Goal: Task Accomplishment & Management: Manage account settings

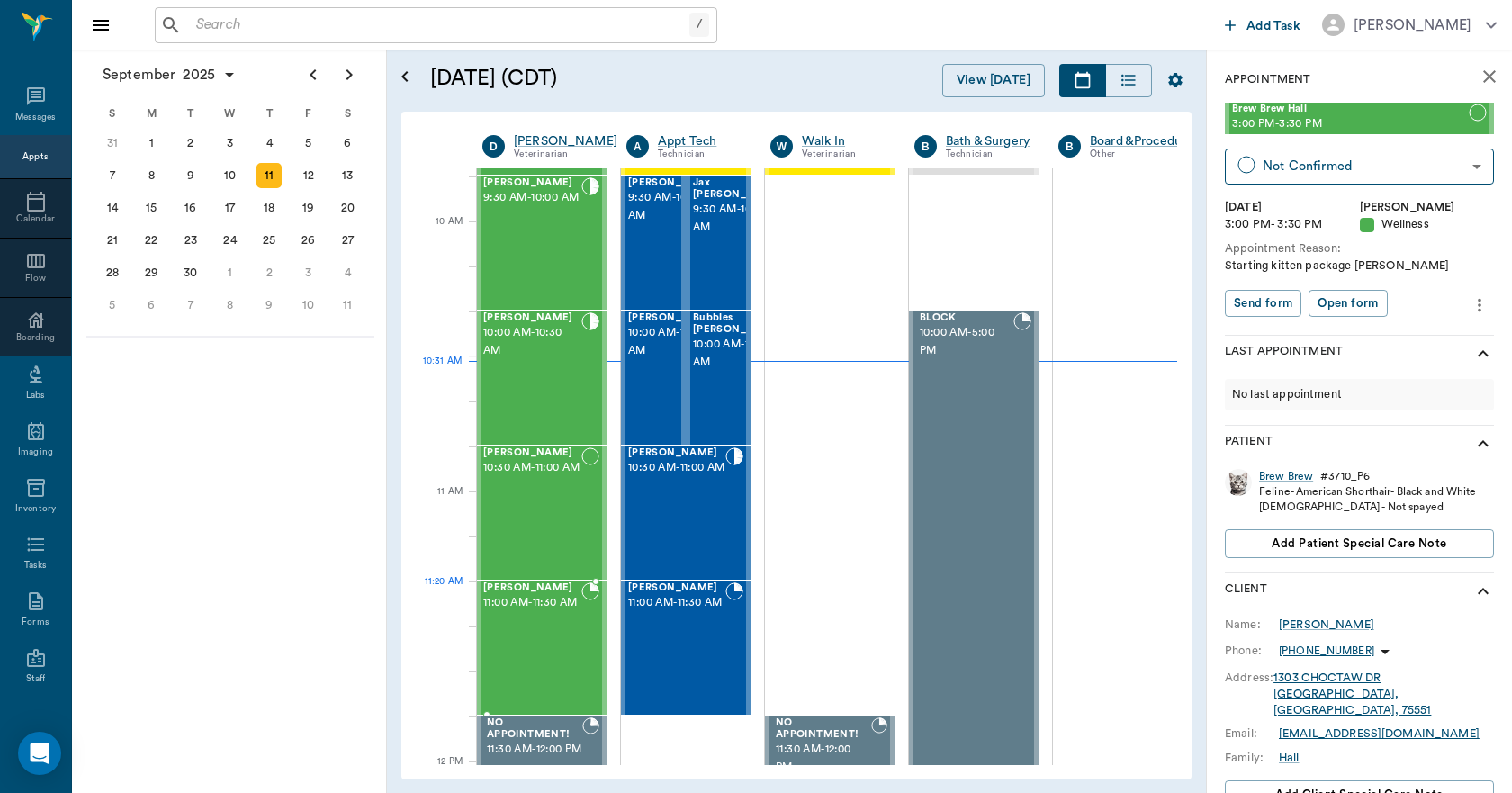
scroll to position [360, 1]
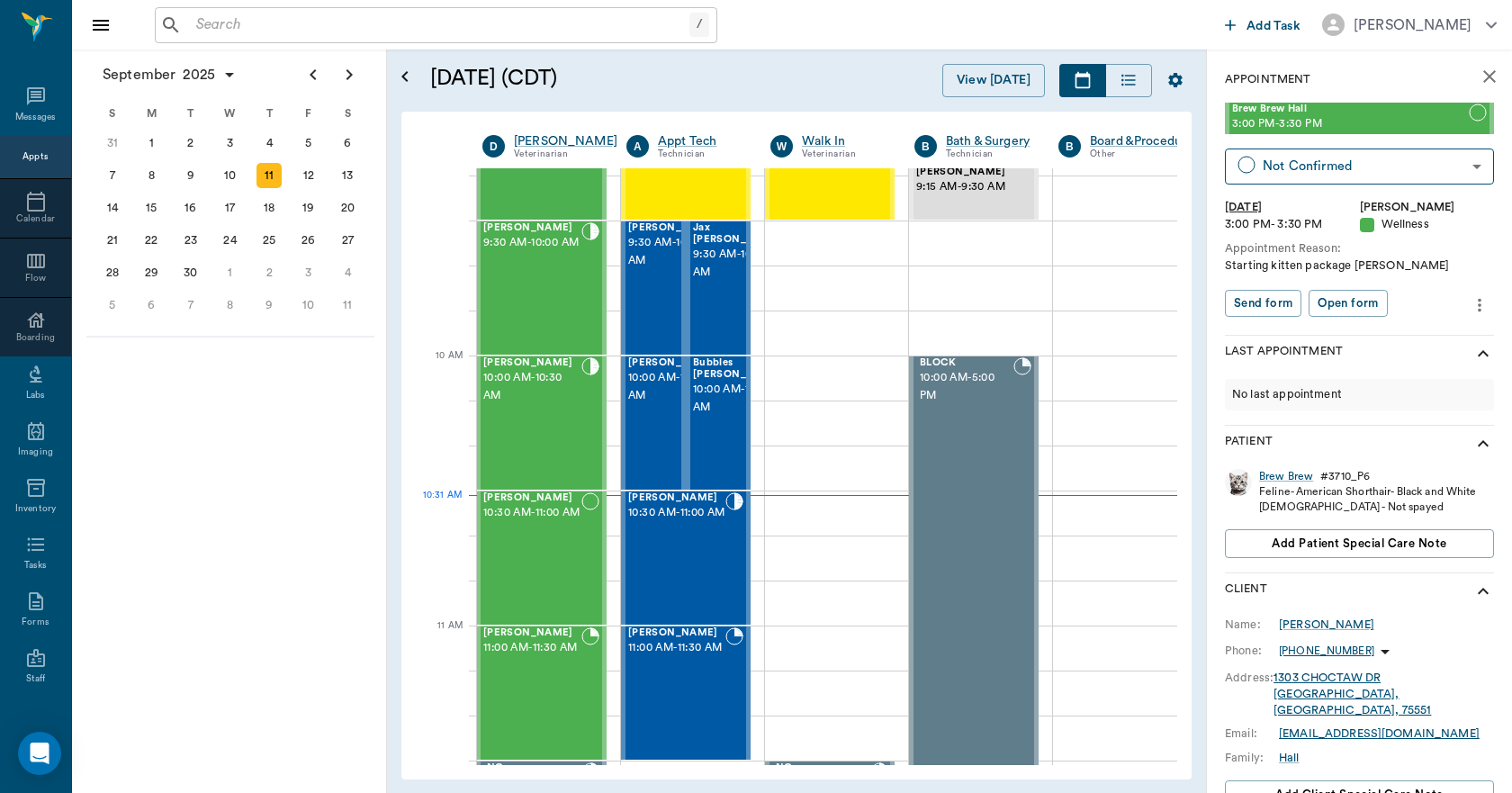
click at [1479, 82] on icon "close" at bounding box center [1490, 77] width 22 height 22
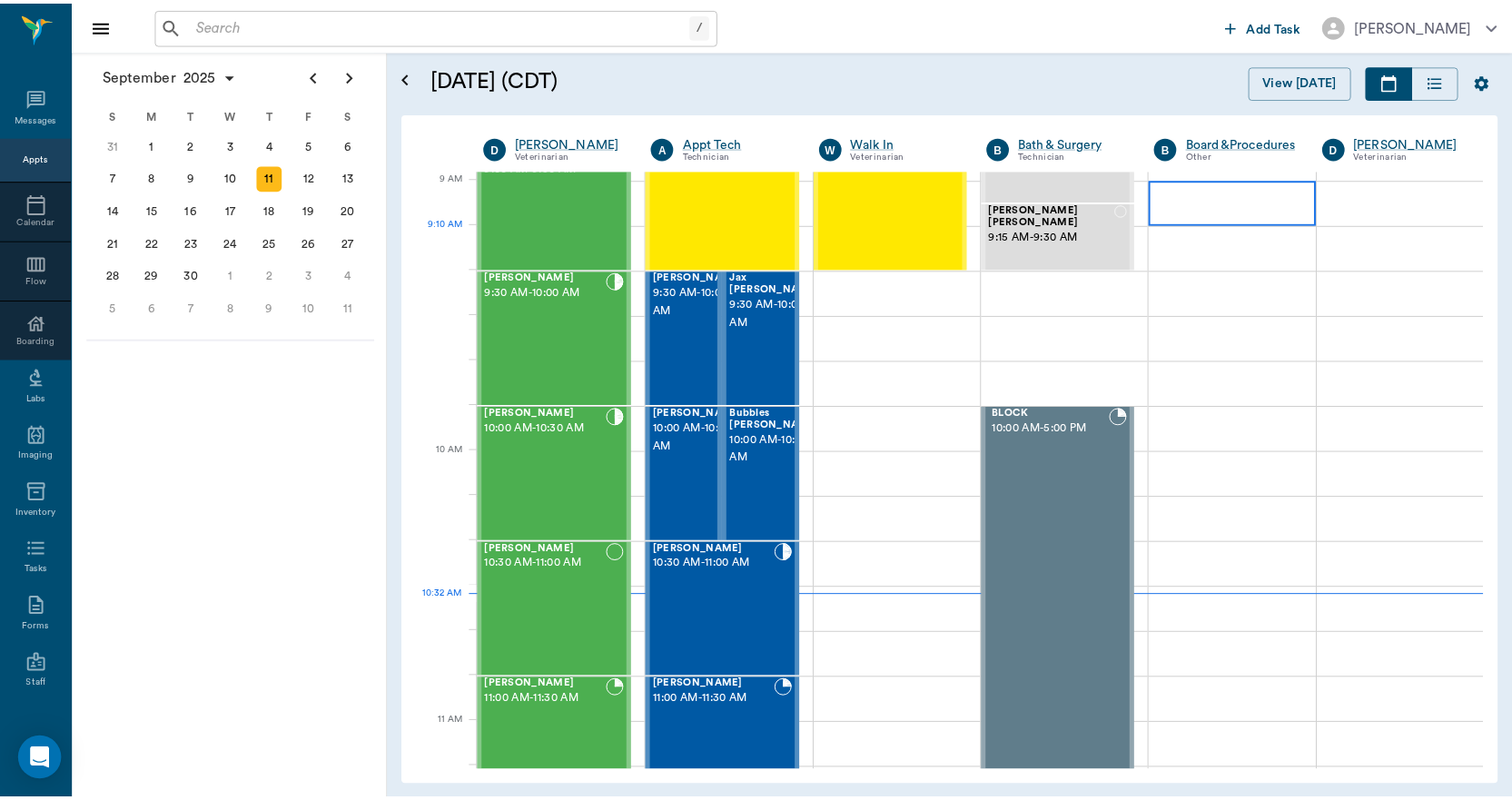
scroll to position [273, 0]
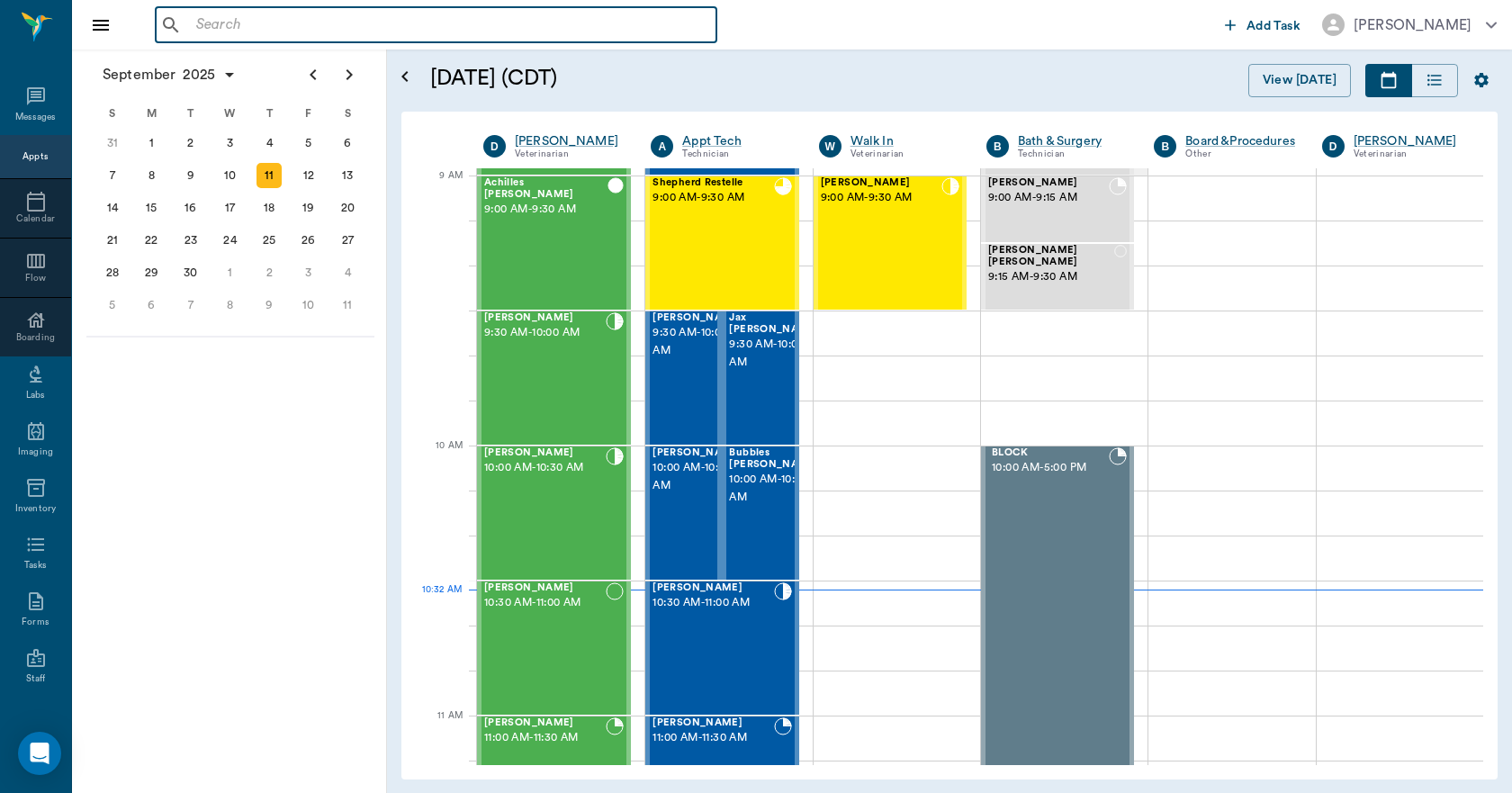
click at [560, 31] on input "text" at bounding box center [449, 26] width 520 height 26
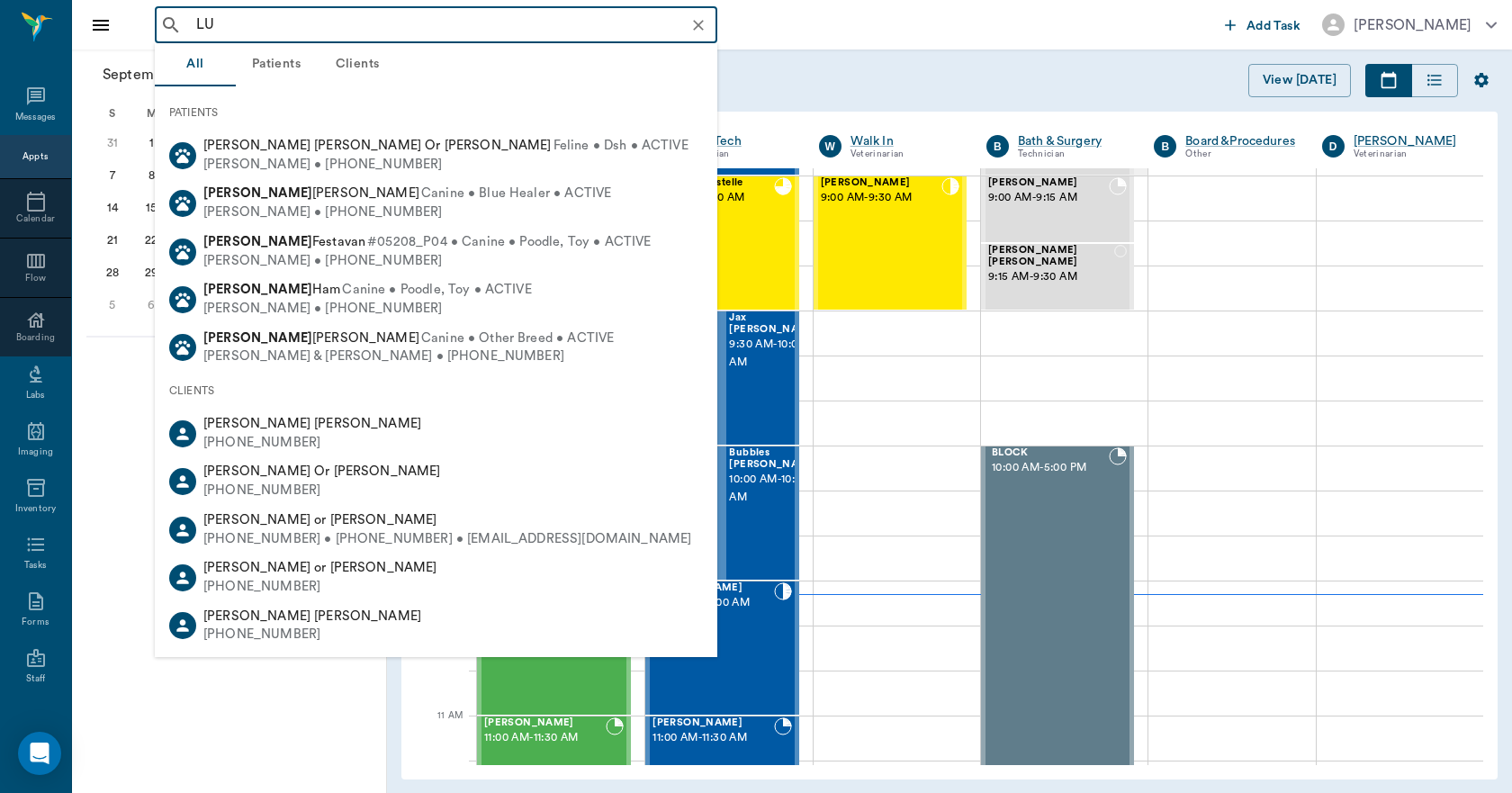
type input "L"
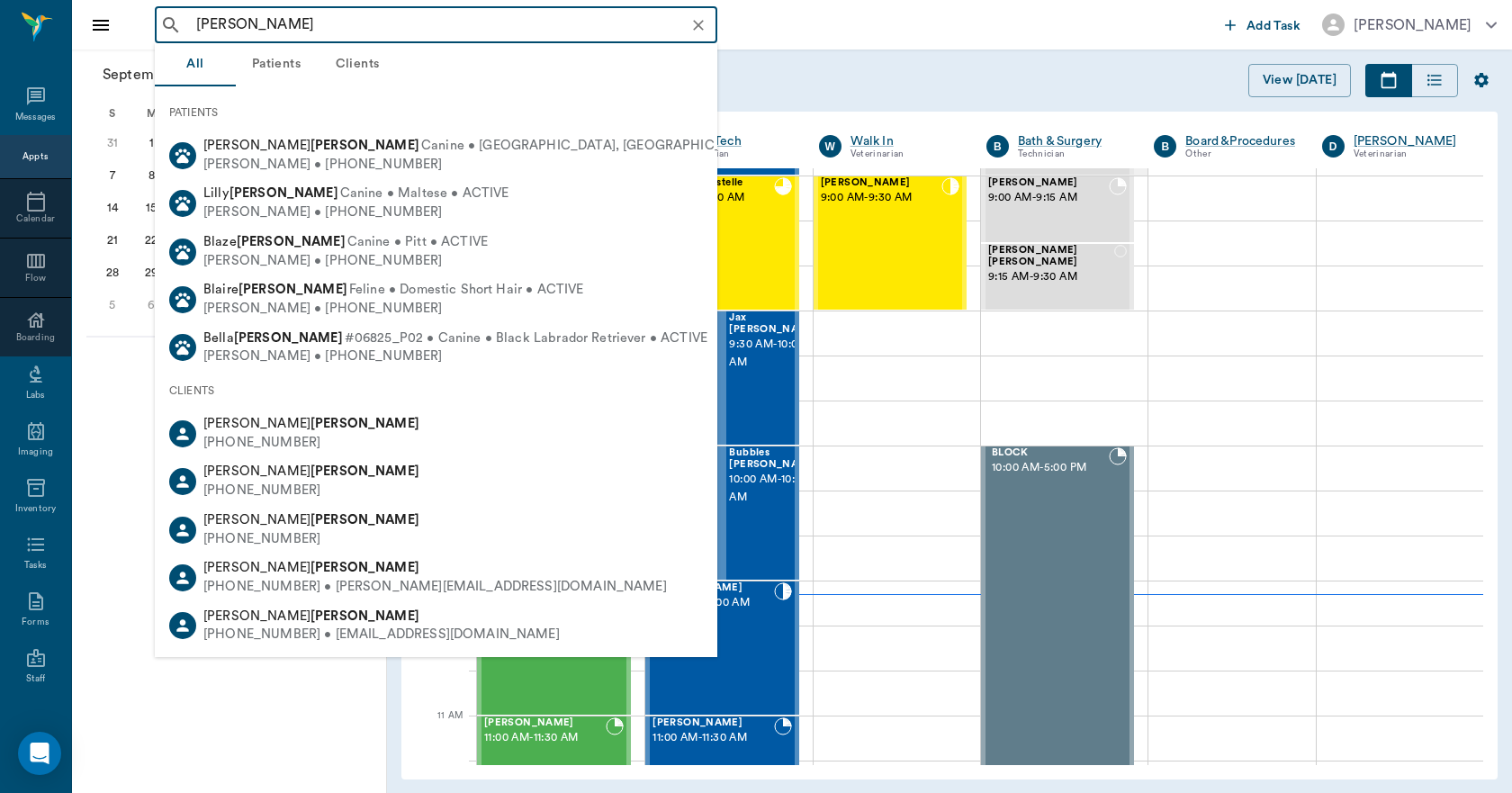
type input "[PERSON_NAME]"
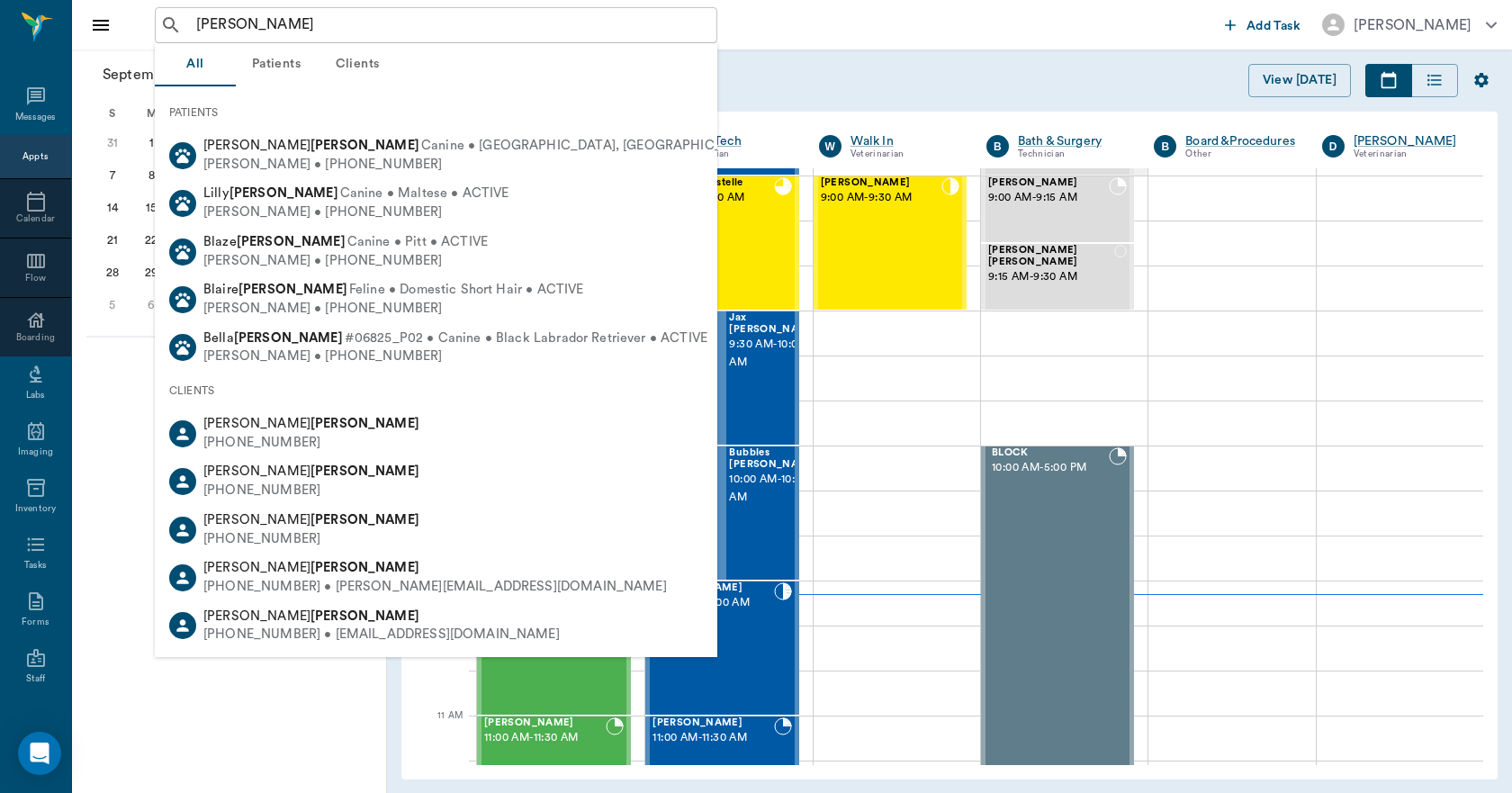
click at [355, 63] on button "Clients" at bounding box center [357, 64] width 81 height 43
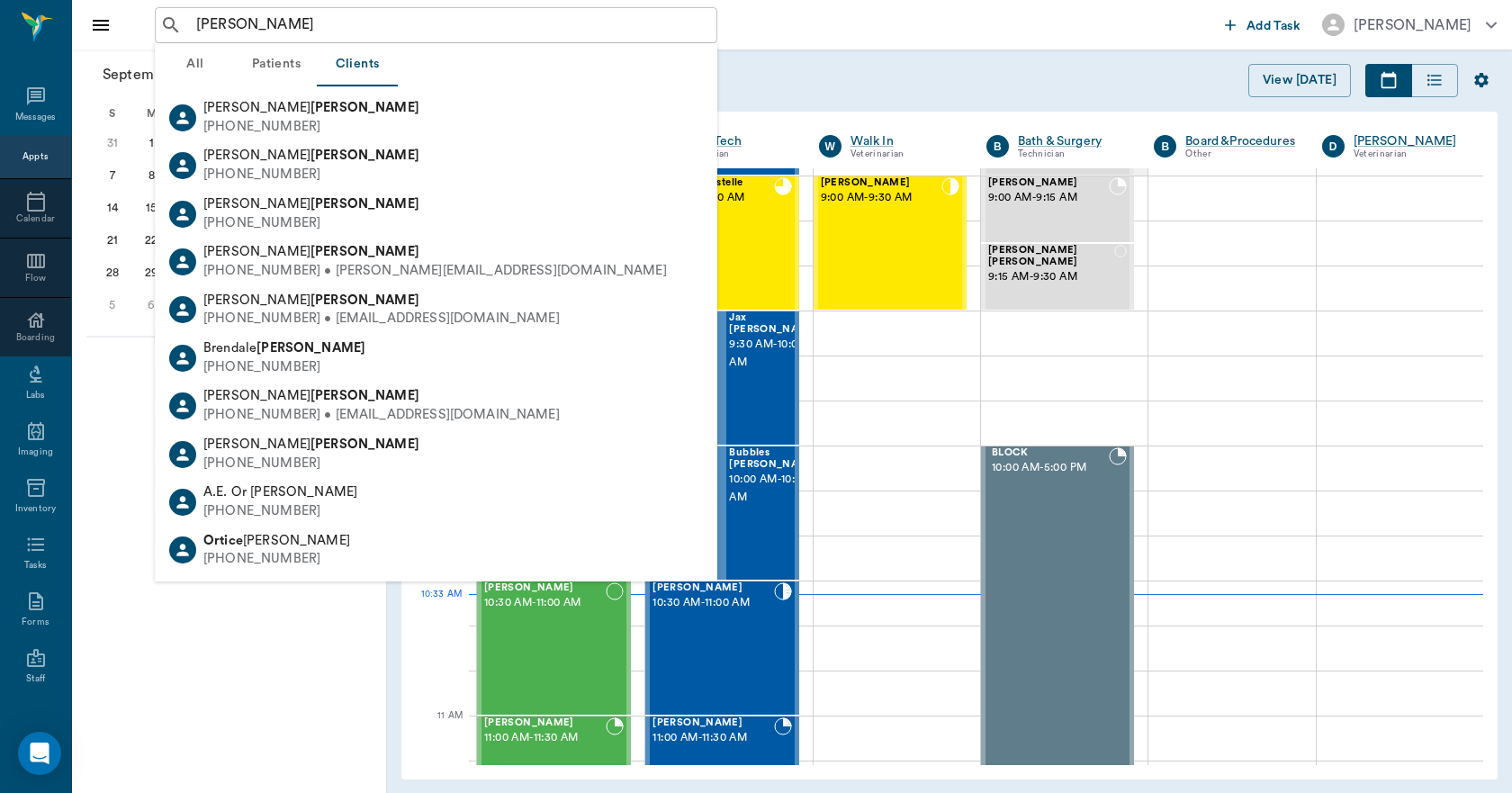
click at [767, 67] on h5 "[DATE] (CDT)" at bounding box center [663, 78] width 465 height 28
click at [789, 81] on h5 "[DATE] (CDT)" at bounding box center [663, 78] width 465 height 28
click at [697, 30] on icon "Clear" at bounding box center [699, 26] width 18 height 18
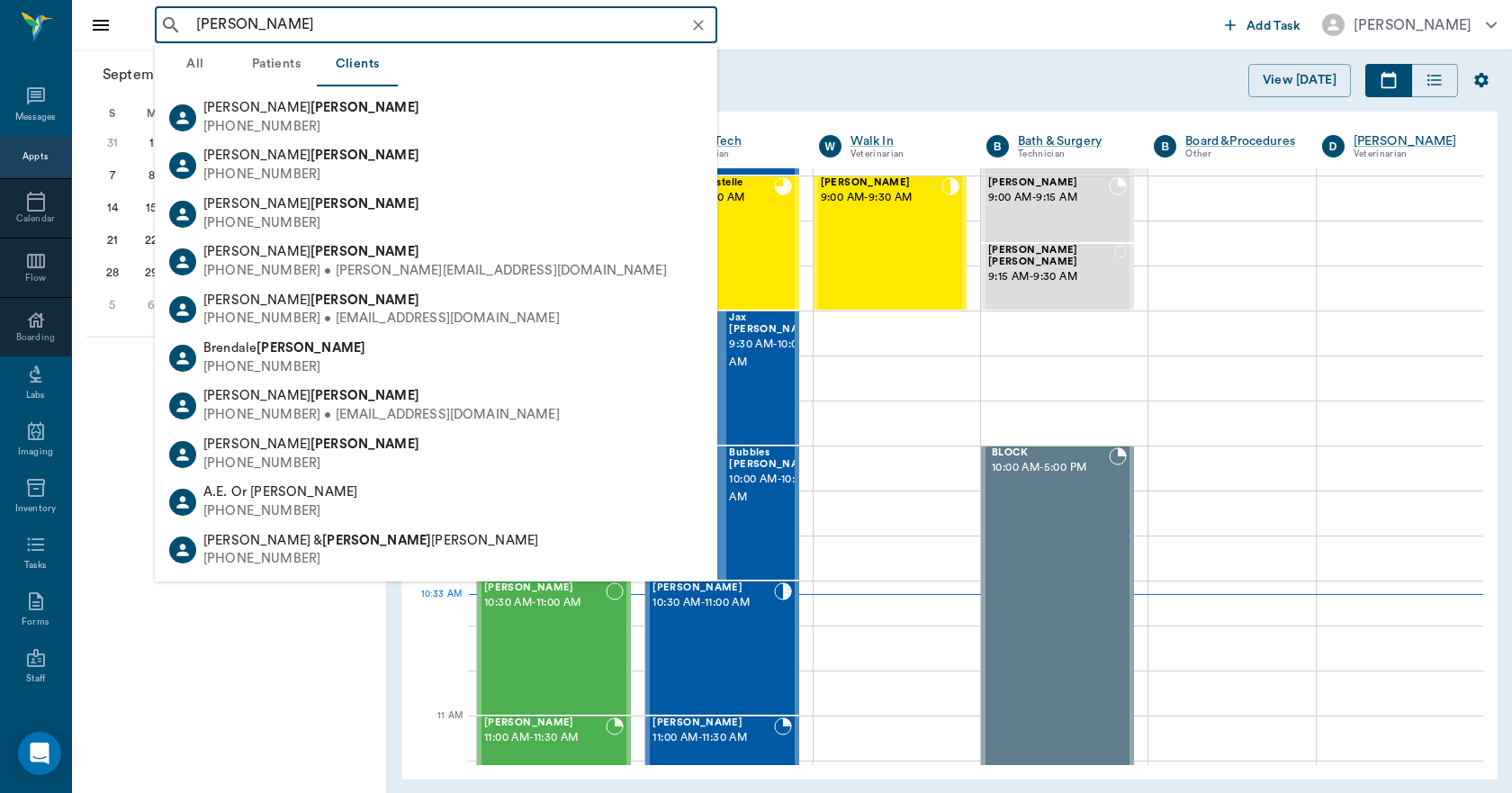
type input "[PERSON_NAME]"
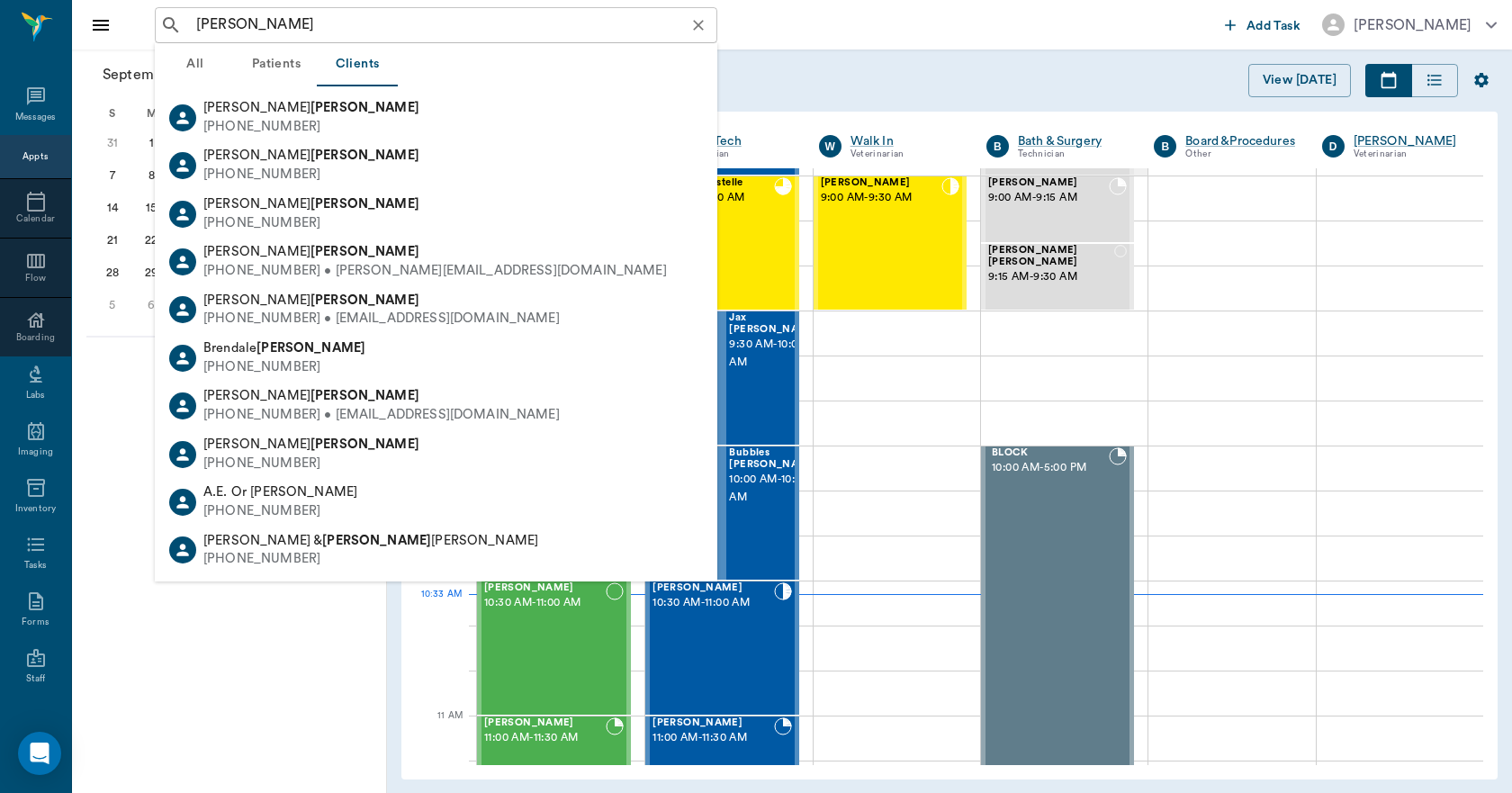
click at [281, 63] on button "Patients" at bounding box center [277, 64] width 81 height 43
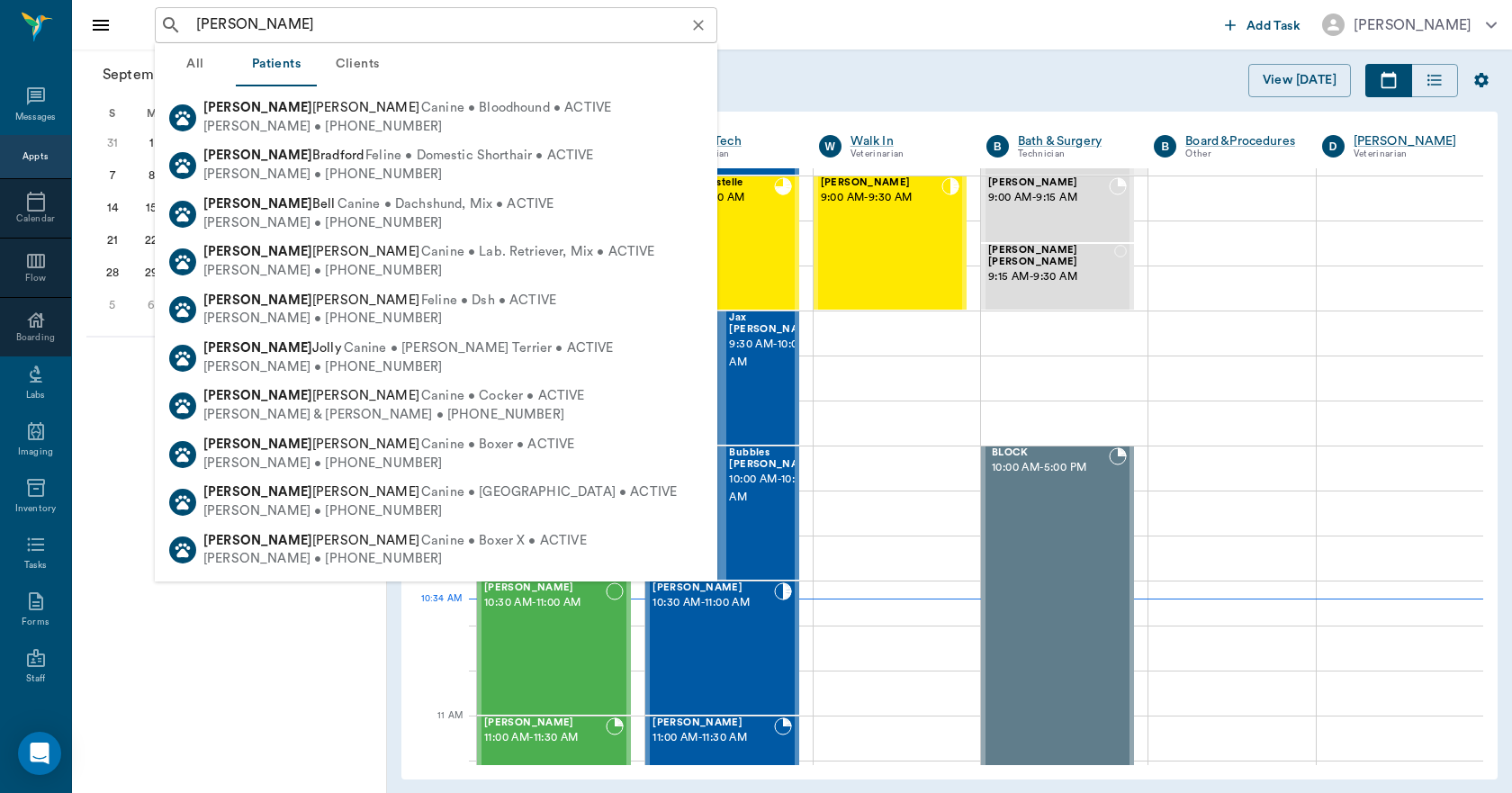
click at [698, 22] on icon "Clear" at bounding box center [699, 26] width 18 height 18
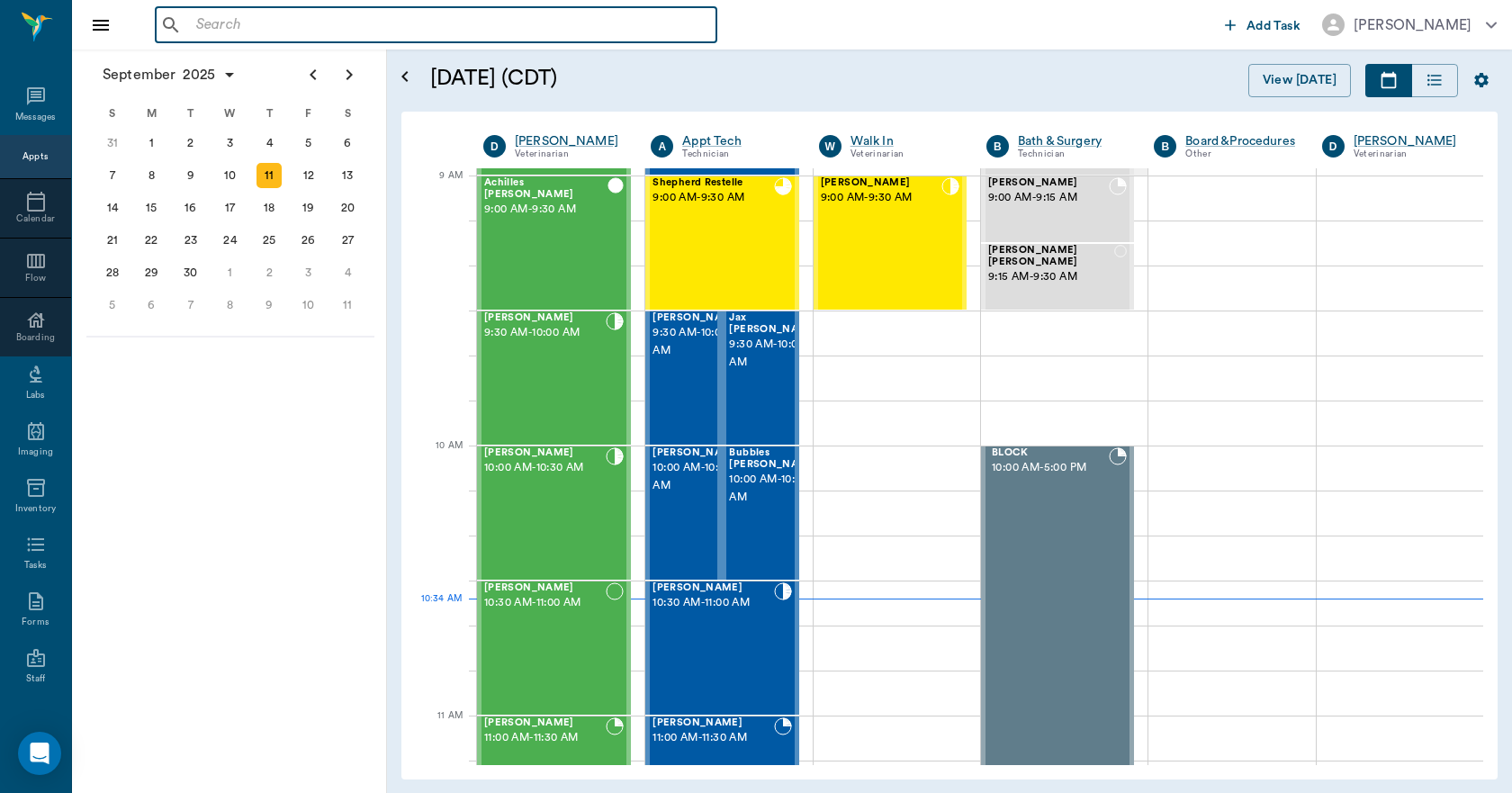
click at [334, 24] on input "text" at bounding box center [449, 26] width 520 height 26
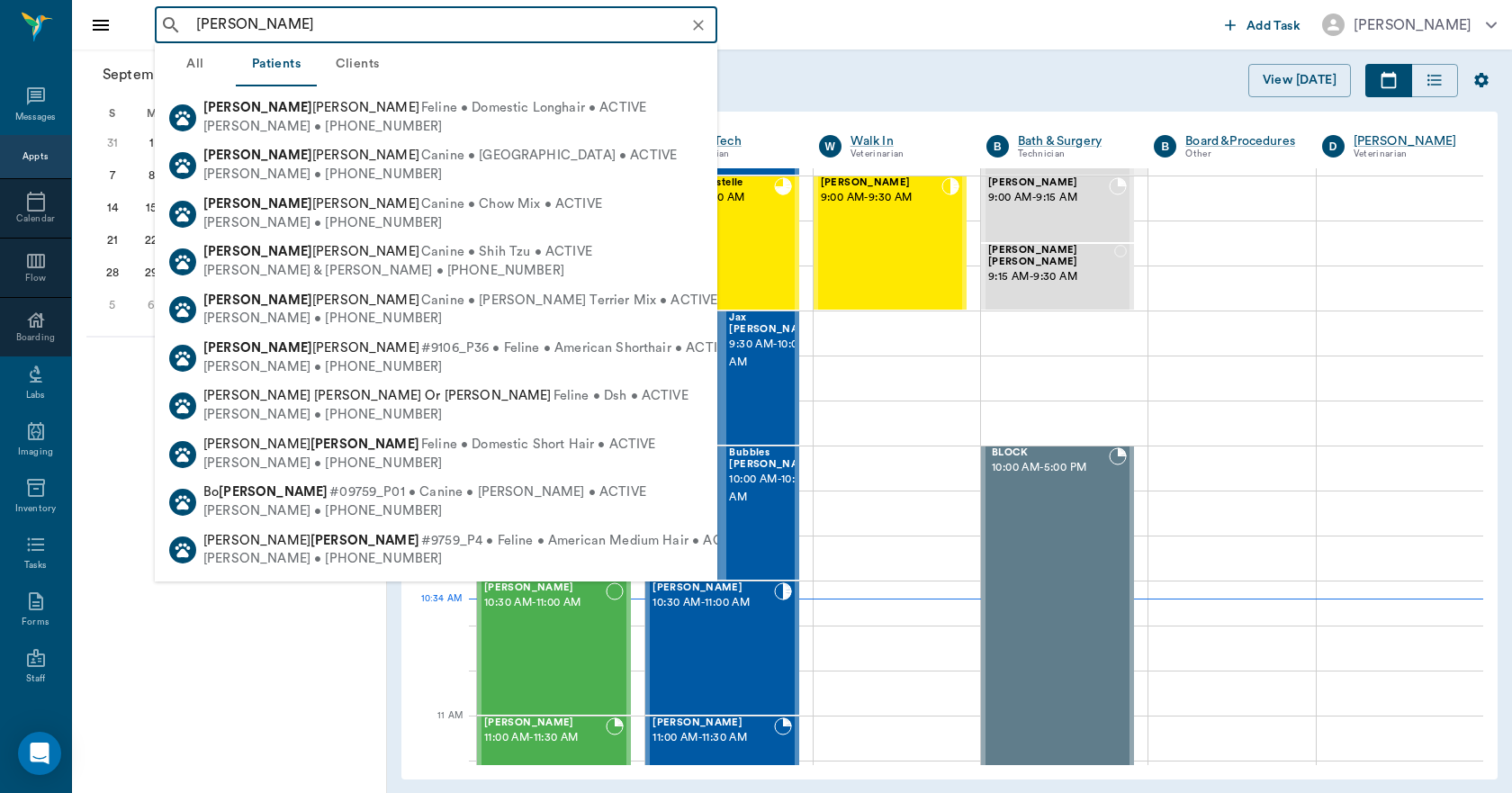
type input "[PERSON_NAME]"
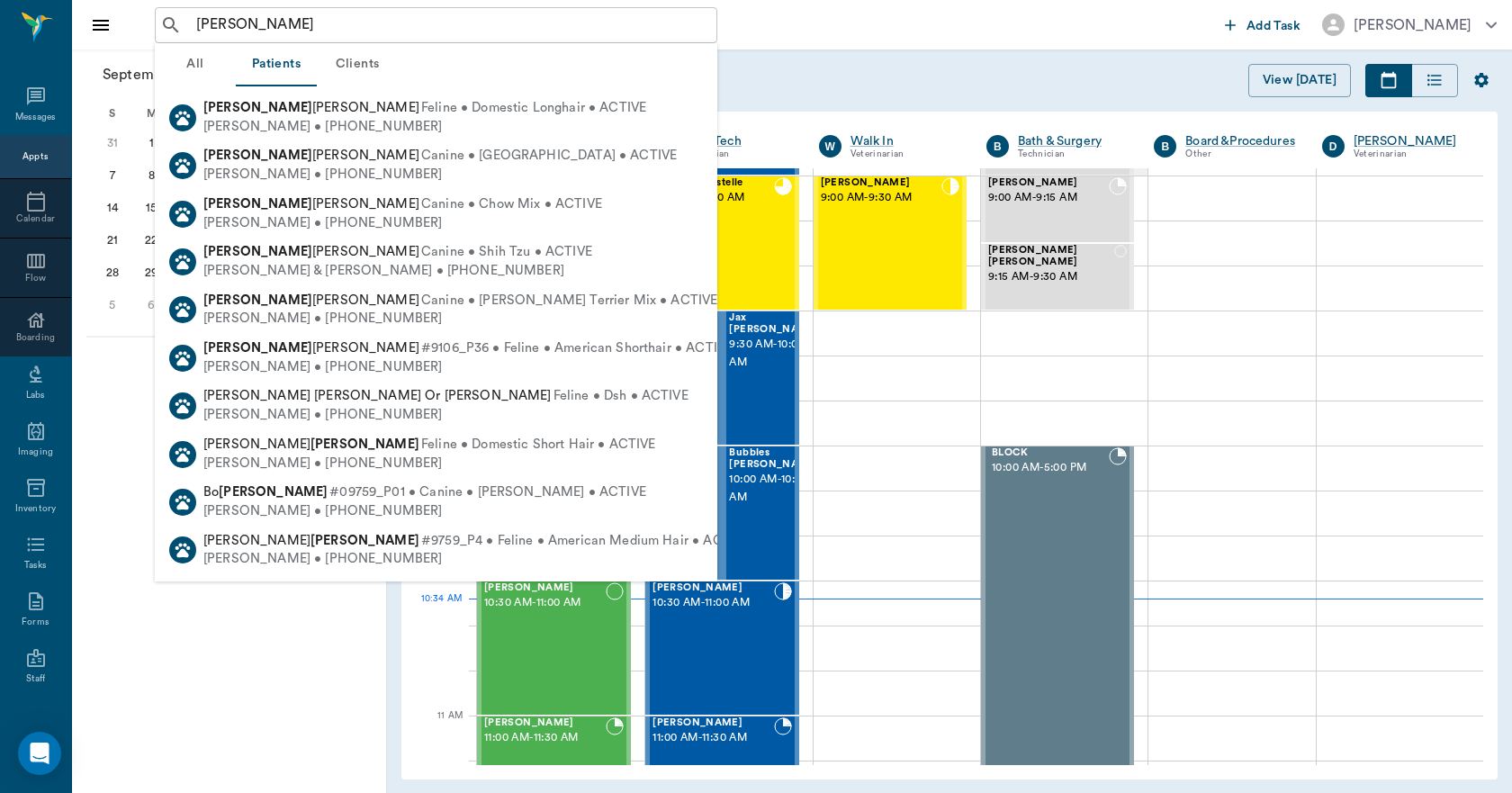
click at [364, 64] on button "Clients" at bounding box center [357, 64] width 81 height 43
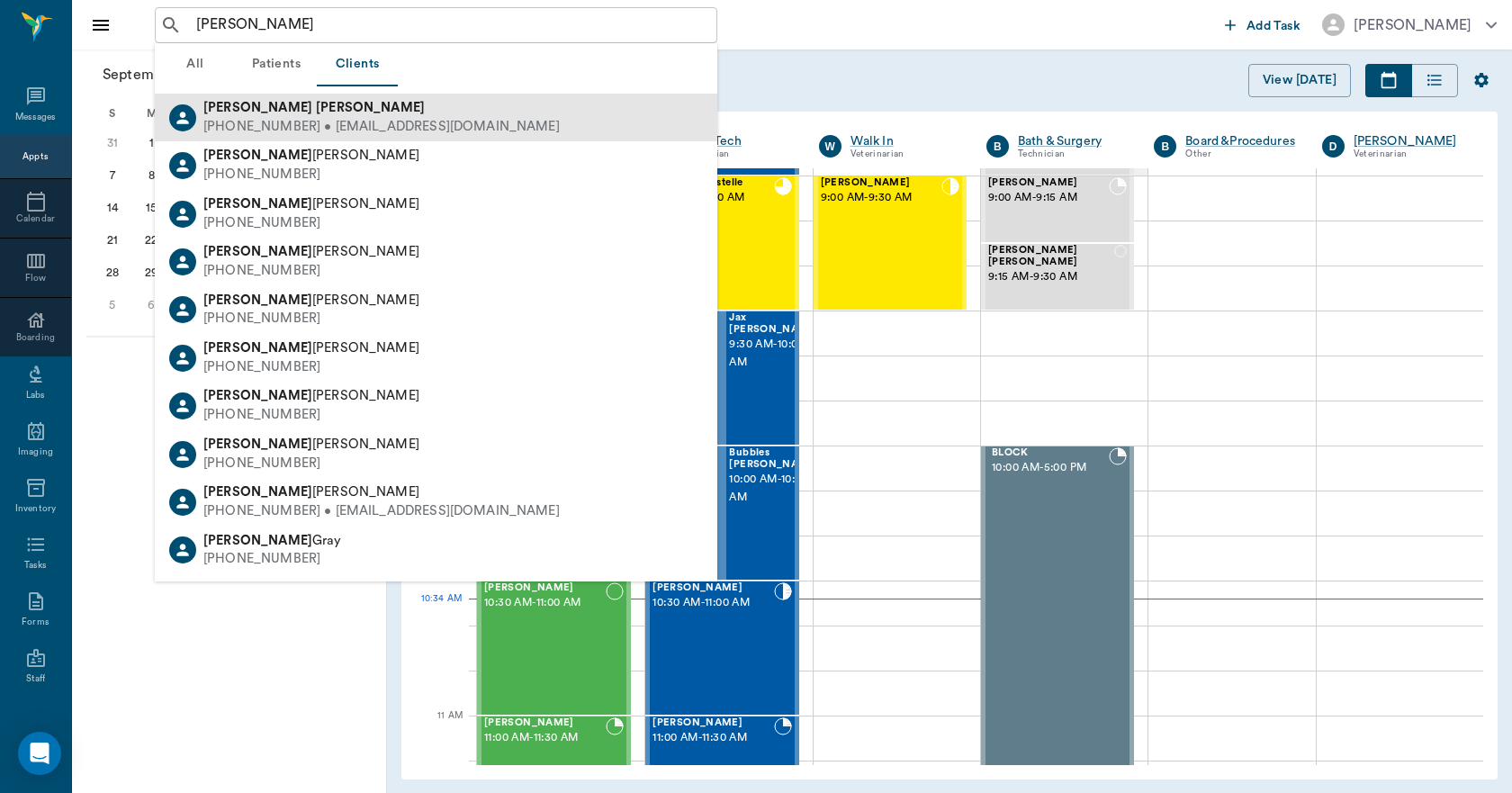
click at [288, 115] on div "[PERSON_NAME]" at bounding box center [381, 108] width 356 height 19
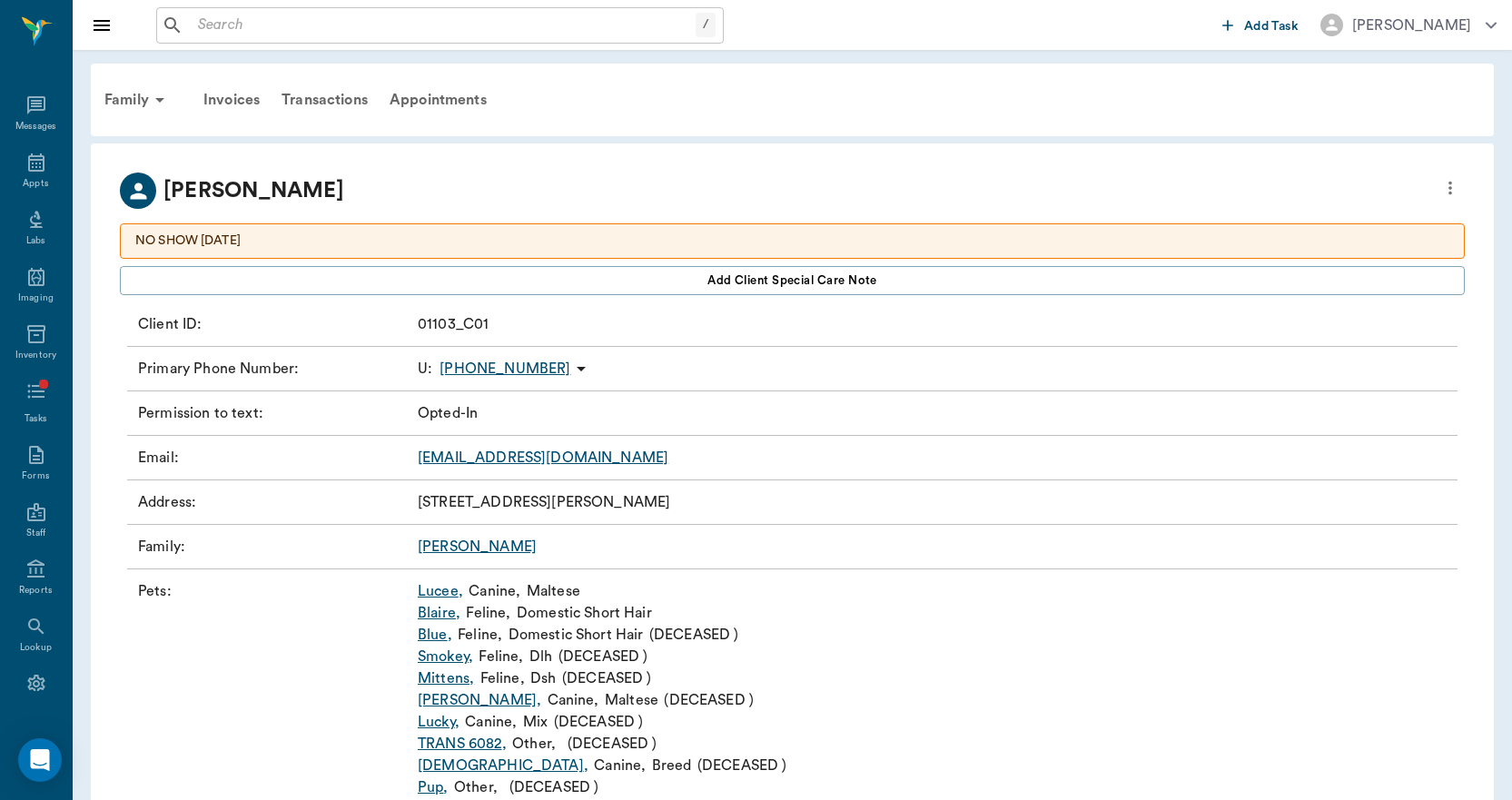
click at [430, 586] on link "Lucee ," at bounding box center [440, 591] width 45 height 22
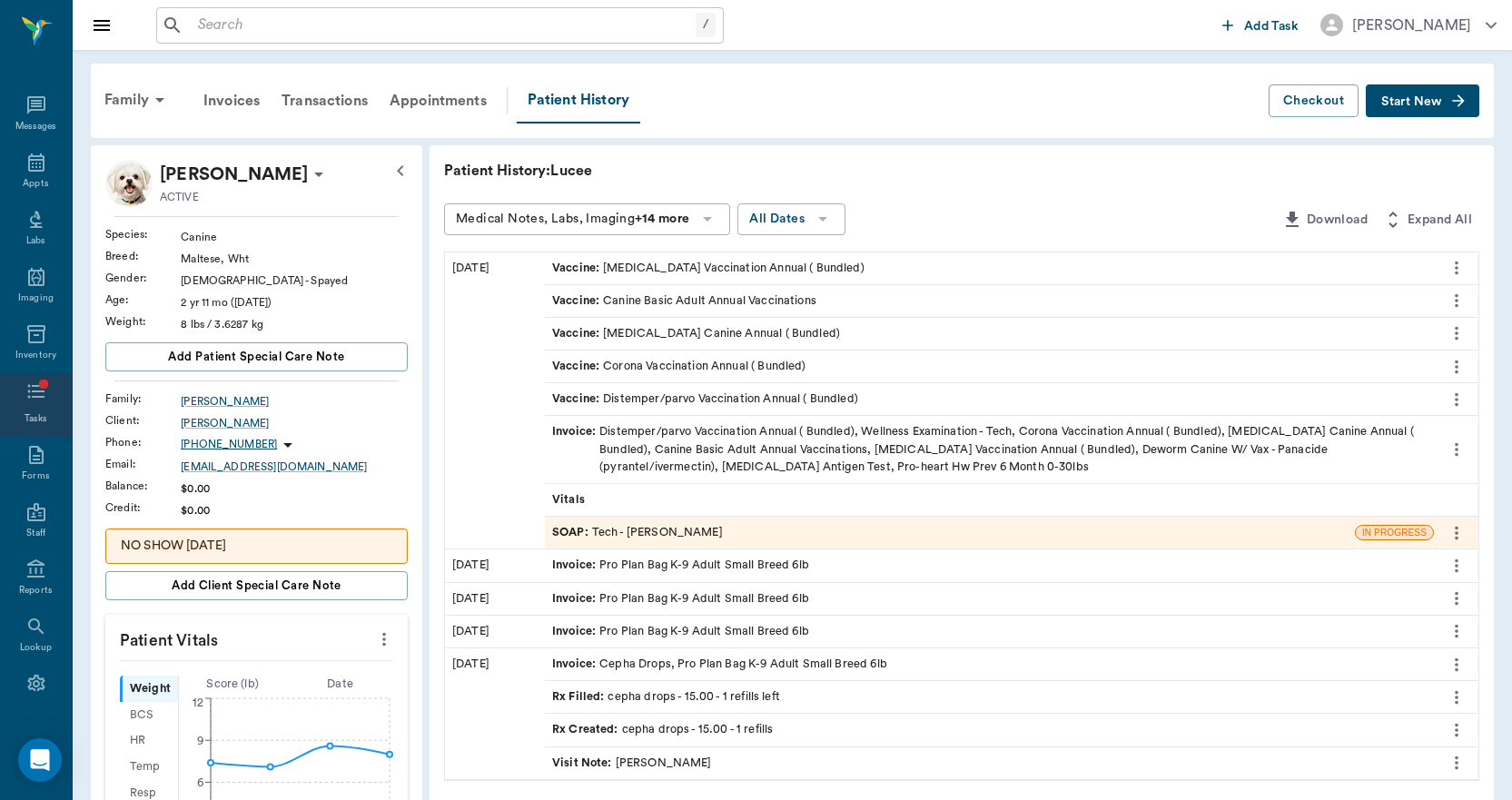
click at [39, 383] on span at bounding box center [43, 384] width 9 height 9
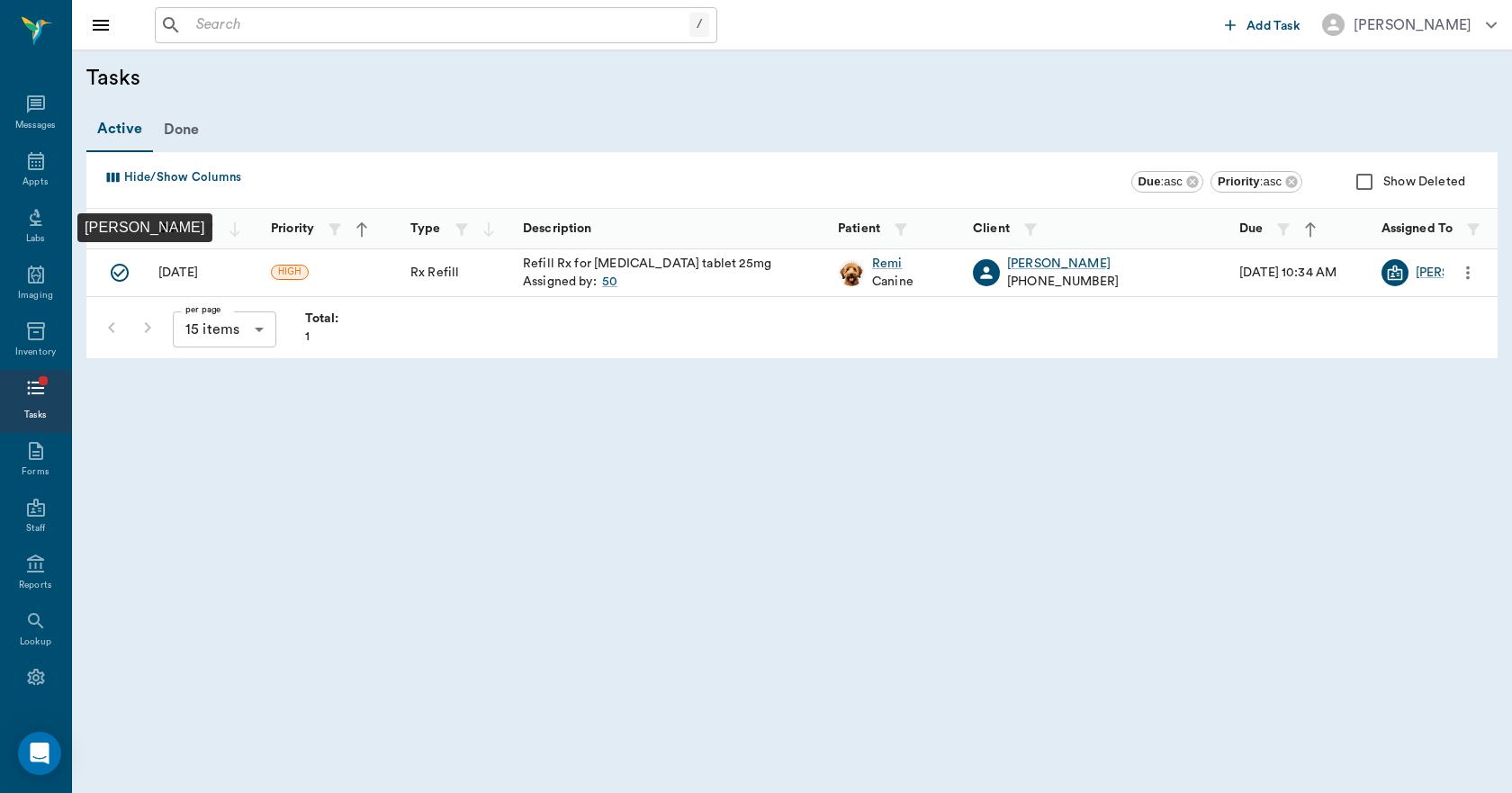
click at [110, 266] on icon "Mark Done" at bounding box center [120, 273] width 22 height 22
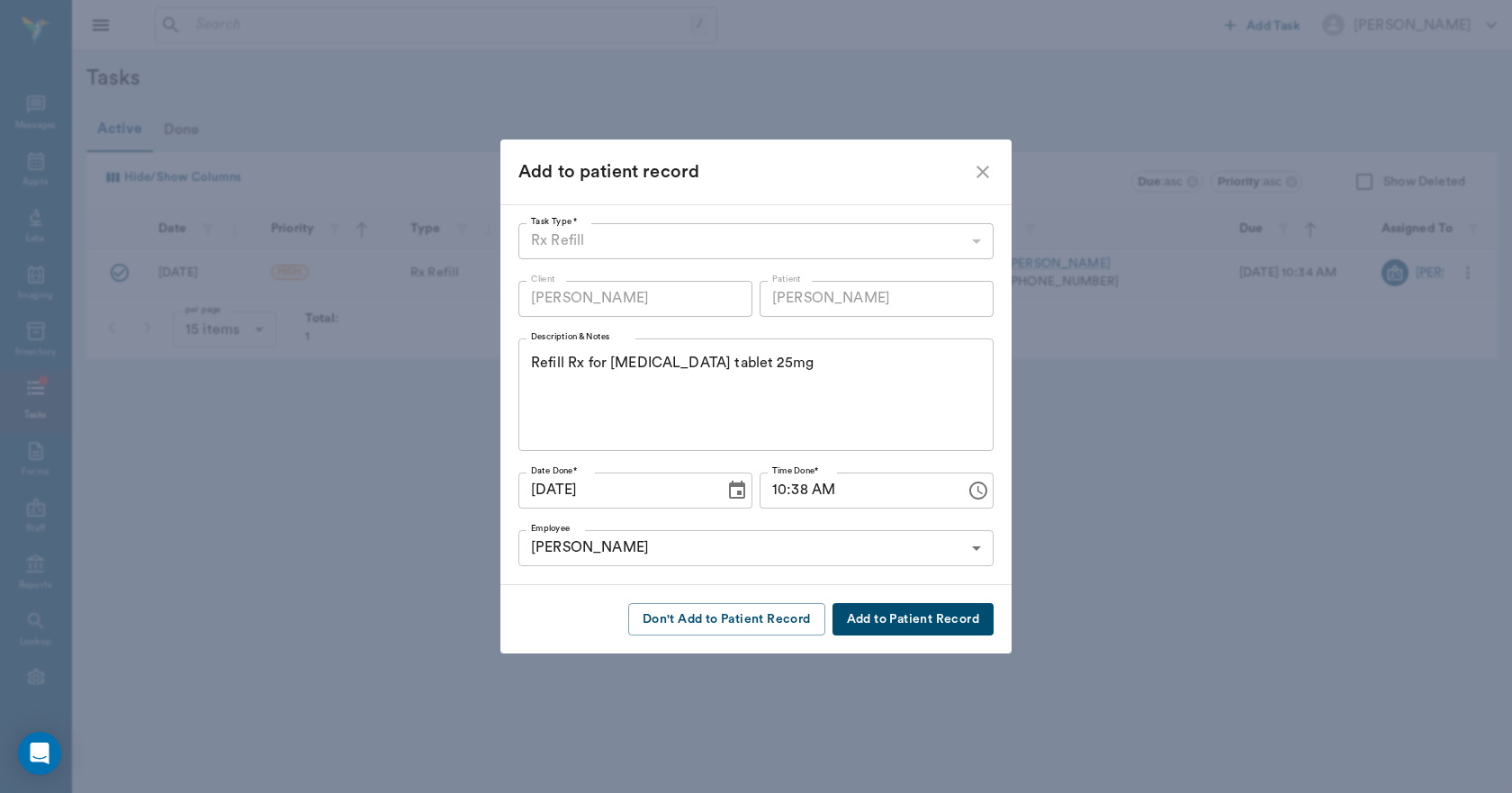
click at [882, 603] on button "Add to Patient Record" at bounding box center [913, 620] width 161 height 33
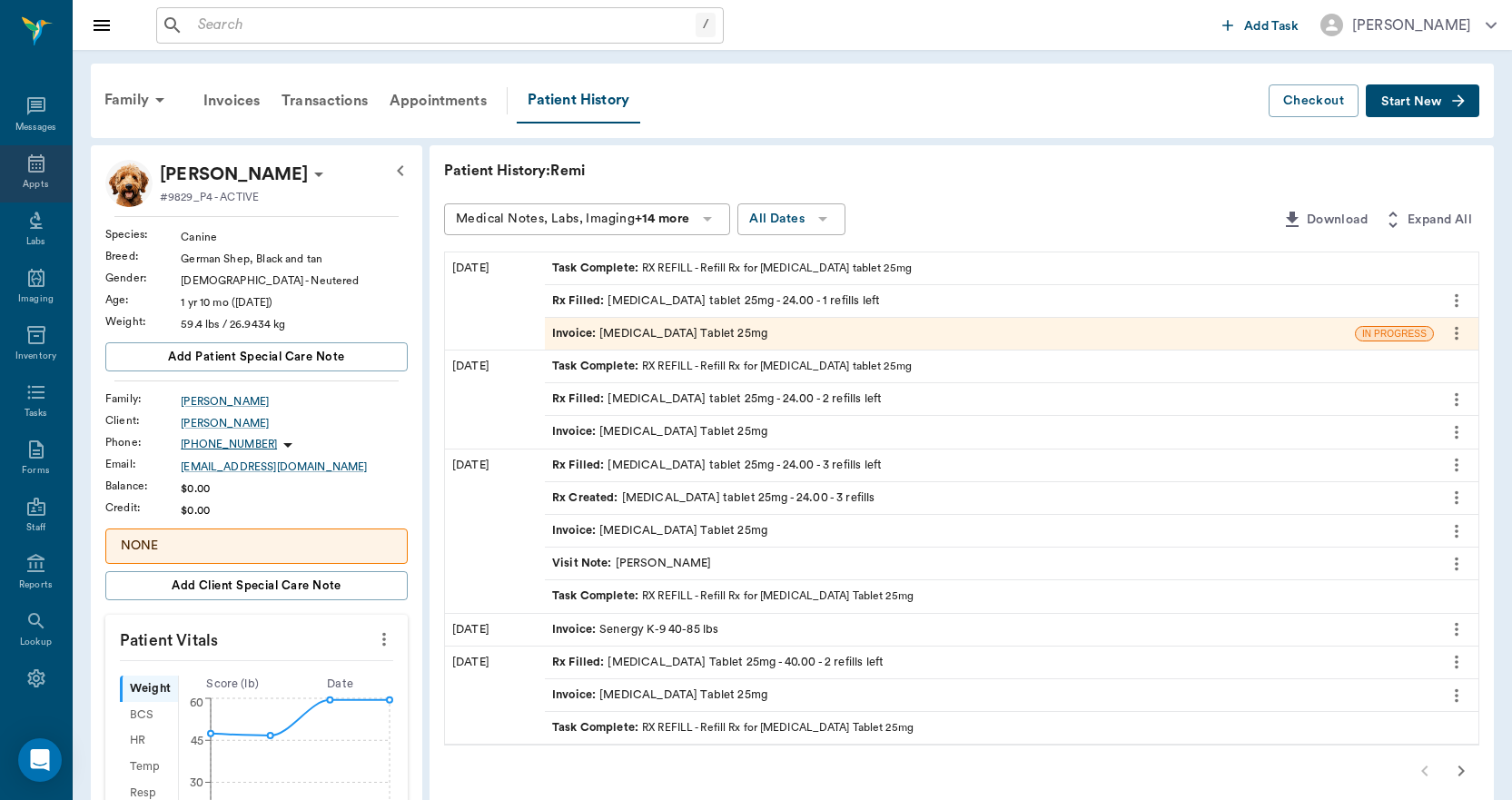
click at [26, 164] on icon at bounding box center [37, 164] width 22 height 22
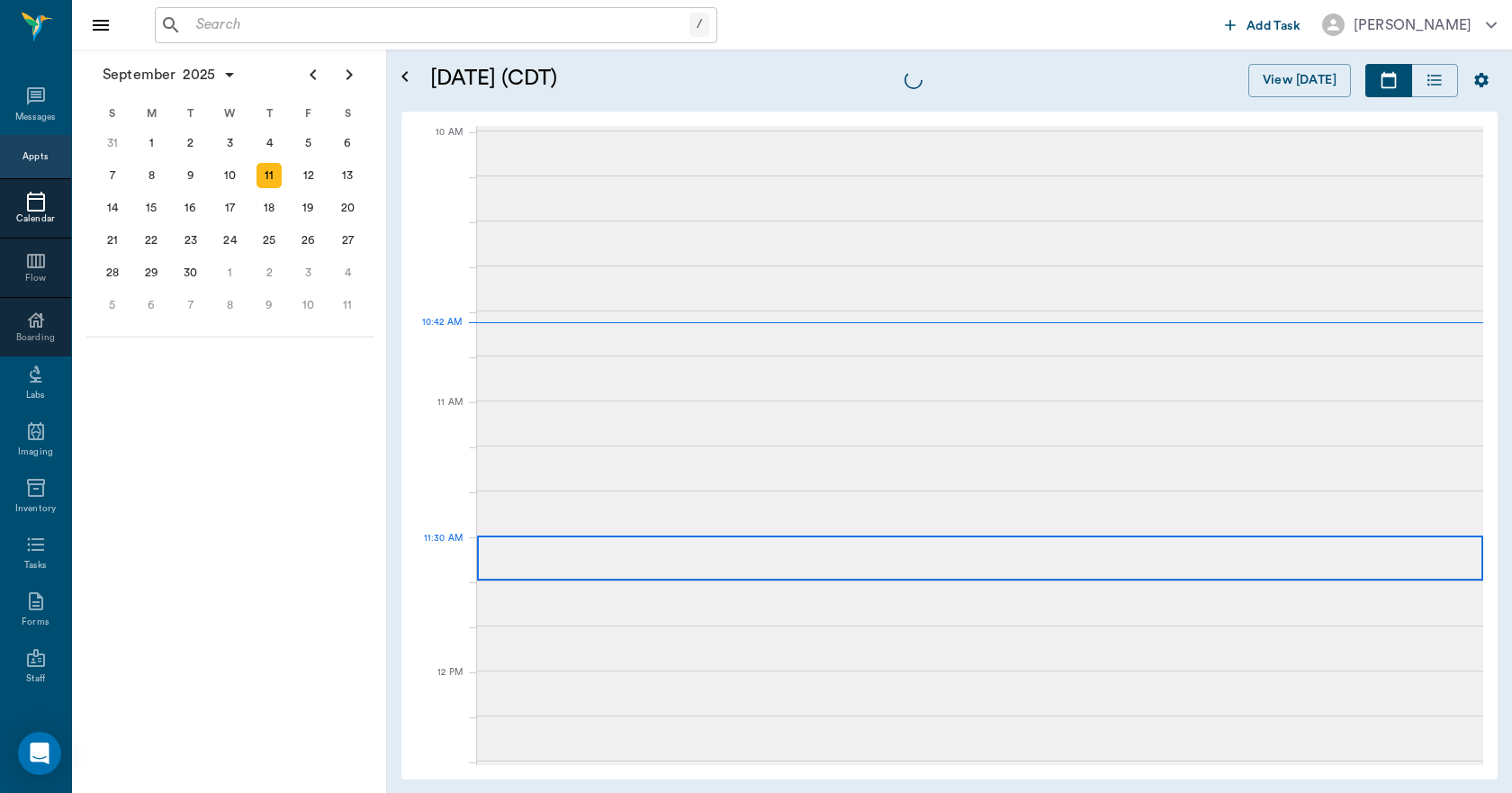
scroll to position [540, 0]
